Goal: Task Accomplishment & Management: Manage account settings

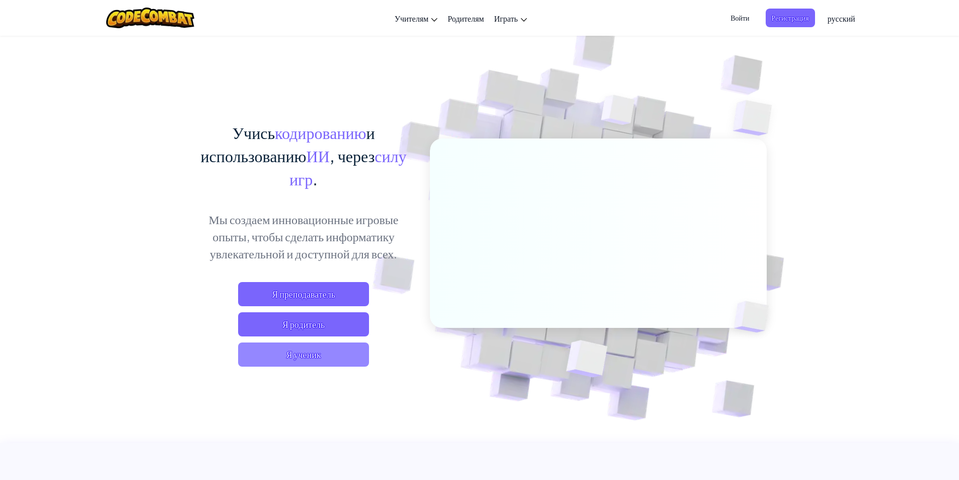
click at [282, 349] on span "Я ученик" at bounding box center [303, 354] width 131 height 24
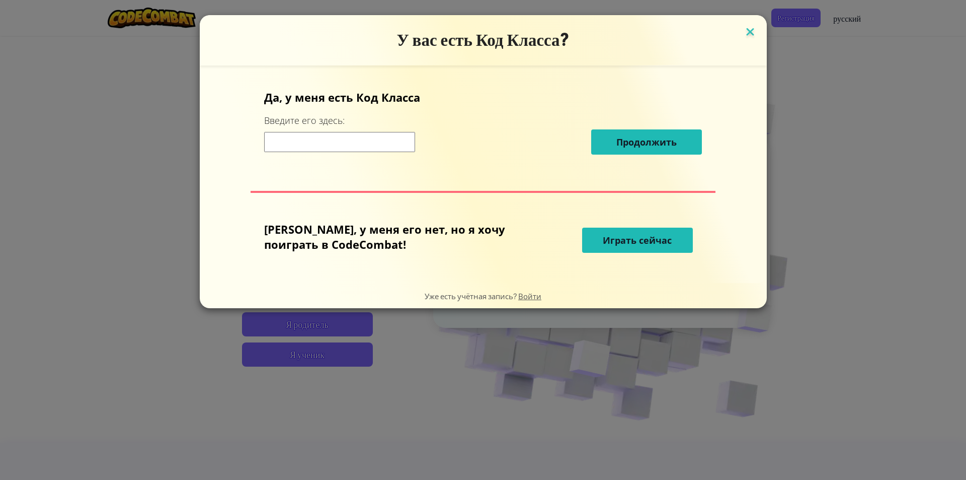
click at [744, 34] on img at bounding box center [750, 32] width 13 height 15
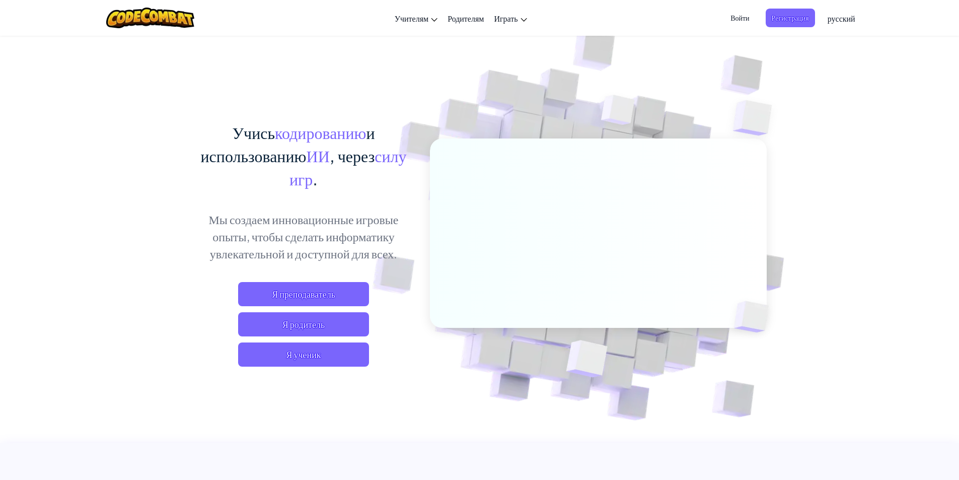
click at [733, 20] on span "Войти" at bounding box center [739, 18] width 31 height 19
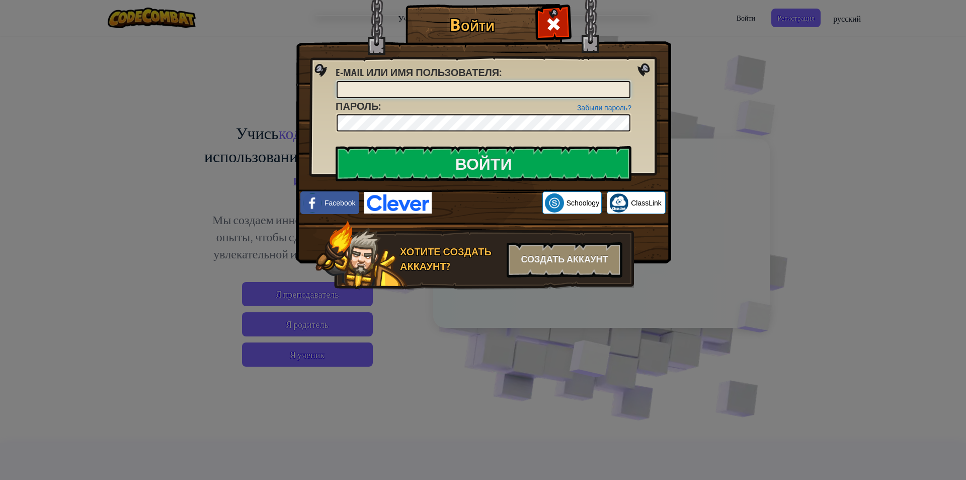
click at [473, 87] on input "E-mail или имя пользователя :" at bounding box center [484, 89] width 294 height 17
type input "и"
type input "[PERSON_NAME]"
click at [513, 166] on input "Войти" at bounding box center [484, 163] width 296 height 35
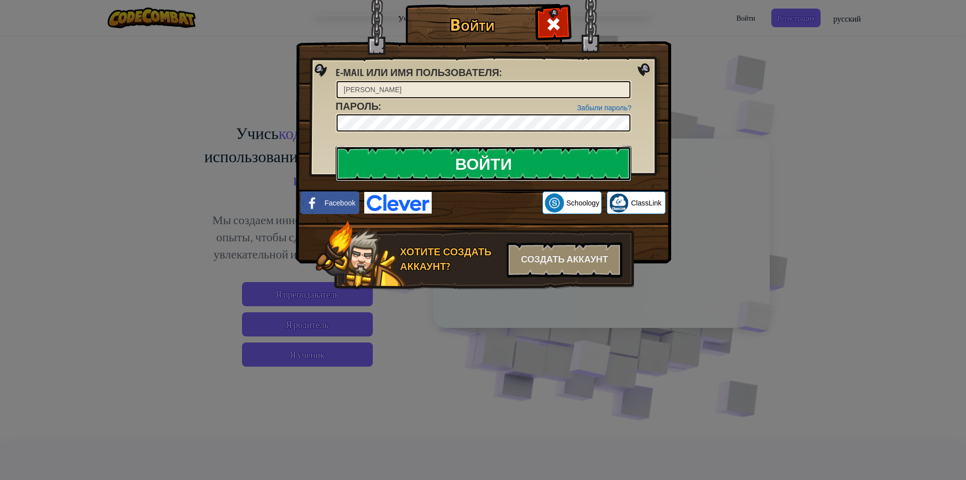
click at [513, 166] on input "Войти" at bounding box center [484, 163] width 296 height 35
